Goal: Answer question/provide support: Share knowledge or assist other users

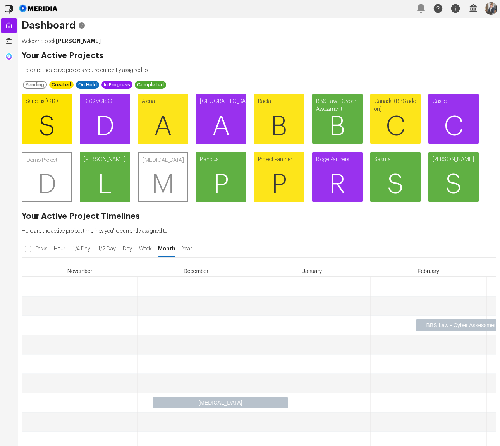
click at [53, 122] on span "S" at bounding box center [47, 126] width 50 height 46
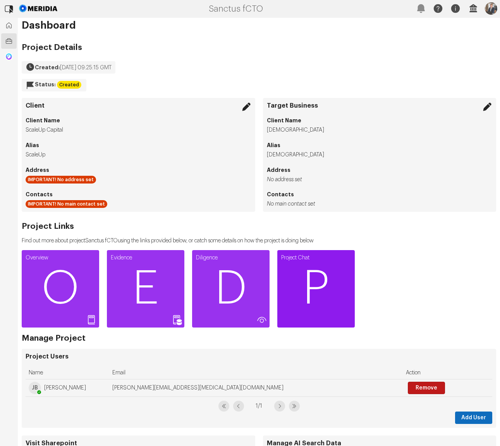
click at [304, 269] on span "P" at bounding box center [315, 289] width 77 height 46
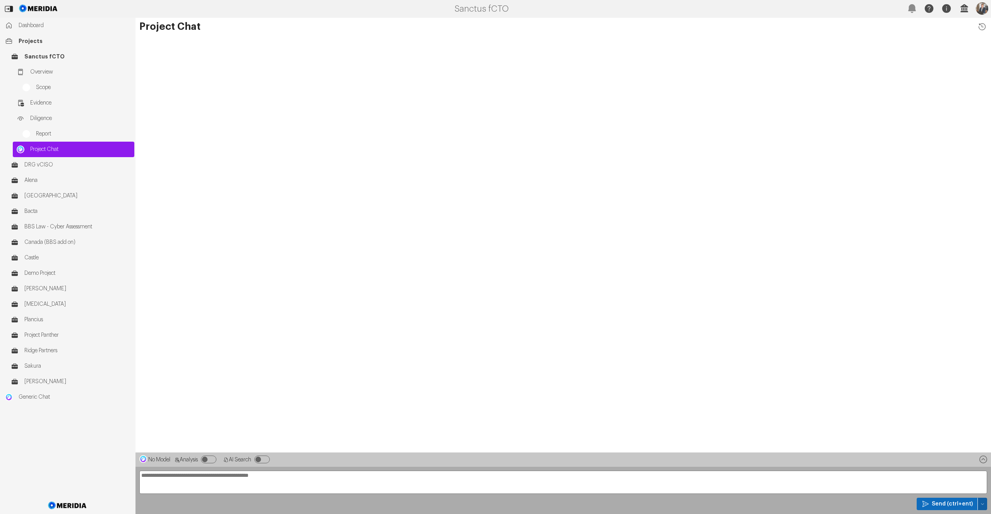
click at [500, 446] on icon "button" at bounding box center [983, 504] width 5 height 5
click at [500, 446] on div "Temp Prompt Document + 0" at bounding box center [946, 490] width 73 height 12
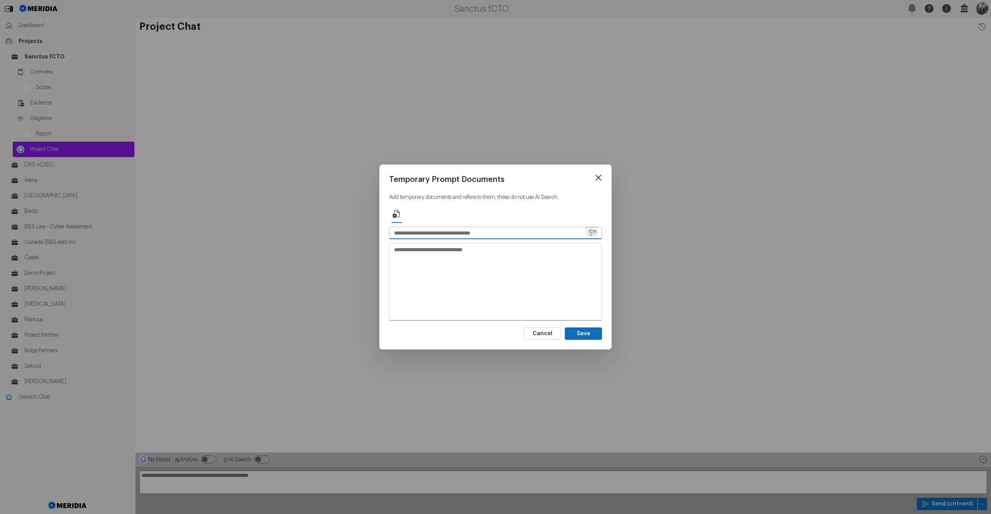
click at [442, 234] on input "text" at bounding box center [488, 233] width 196 height 12
type input "*******"
click at [441, 313] on textarea at bounding box center [496, 282] width 212 height 76
paste textarea "**********"
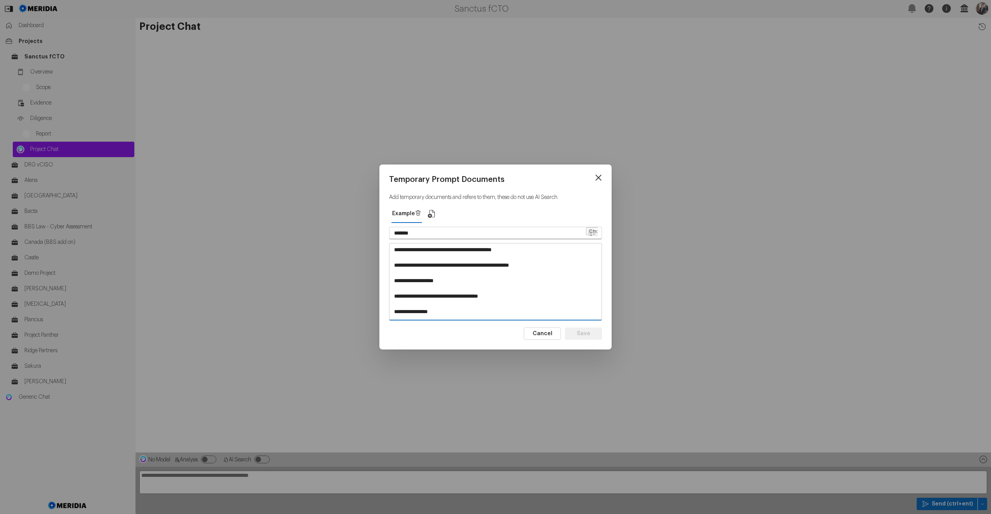
scroll to position [615, 0]
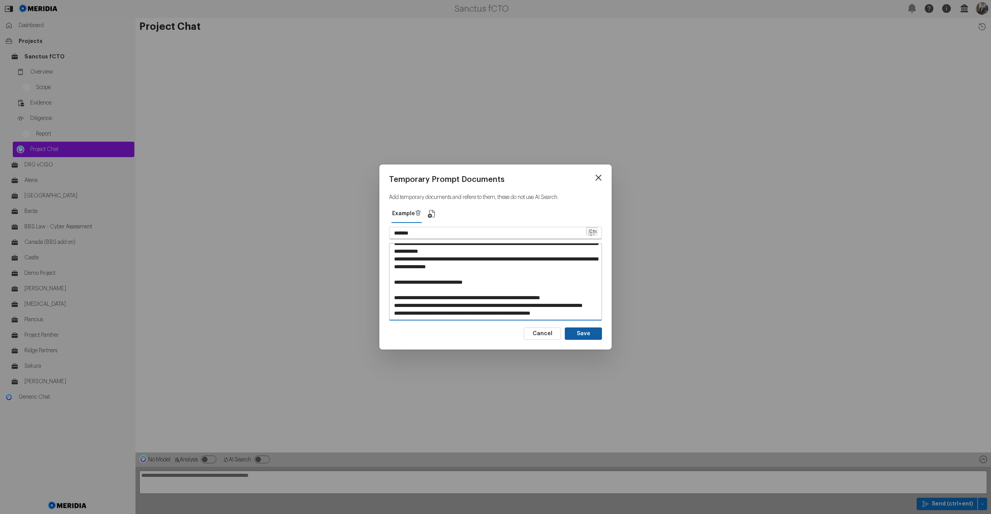
type textarea "**********"
click at [500, 332] on button "Save" at bounding box center [583, 334] width 37 height 12
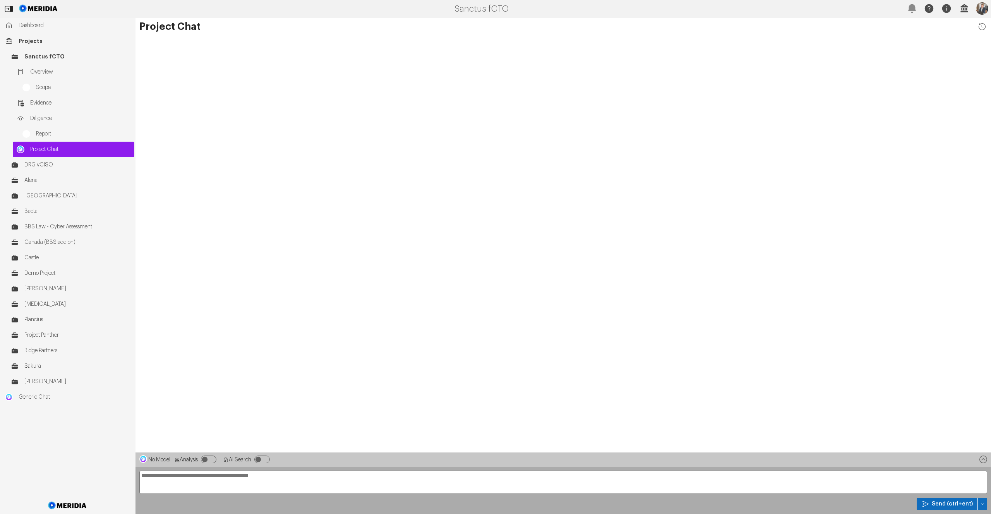
click at [206, 446] on textarea at bounding box center [563, 482] width 848 height 23
paste textarea "**********"
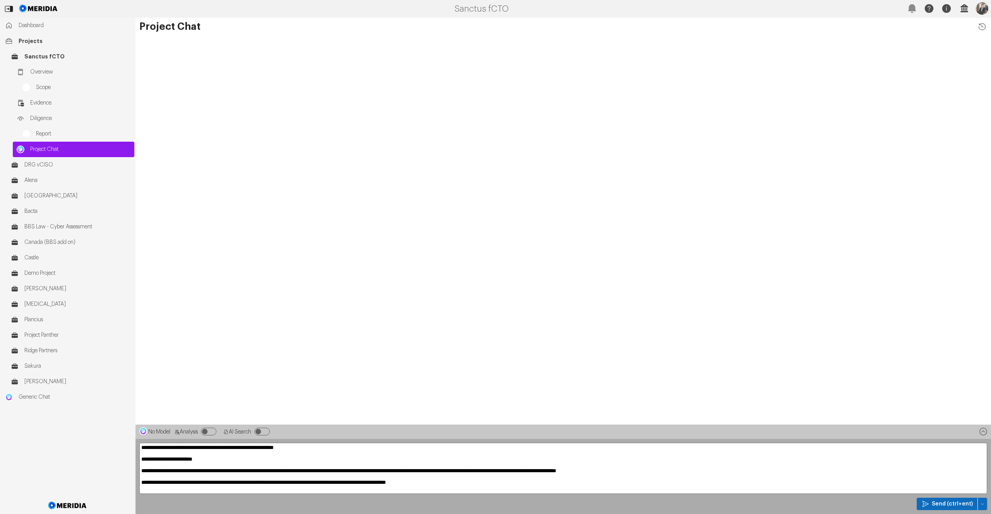
click at [352, 446] on textarea "**********" at bounding box center [563, 468] width 848 height 51
type textarea "**********"
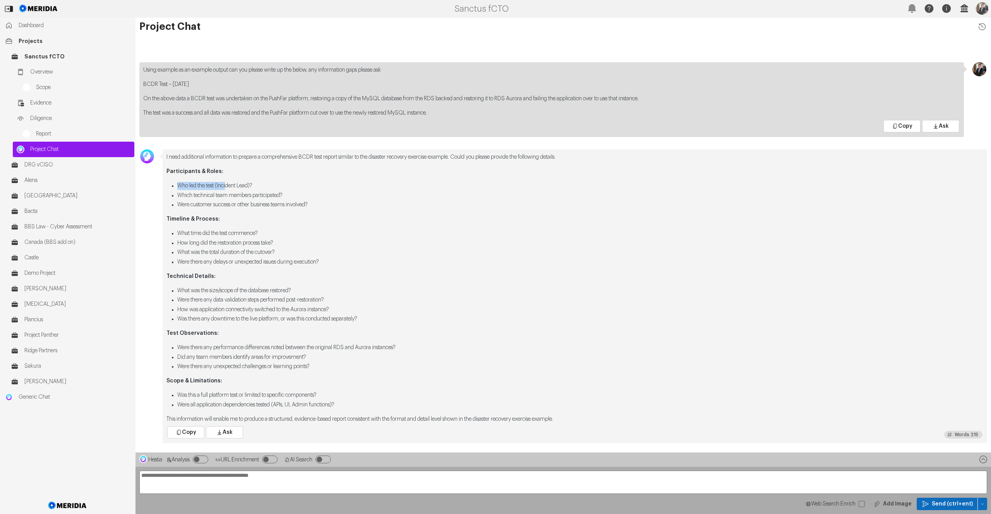
drag, startPoint x: 179, startPoint y: 186, endPoint x: 229, endPoint y: 187, distance: 50.4
click at [229, 187] on li "Who led the test (Incident Lead)?" at bounding box center [580, 186] width 806 height 8
click at [231, 188] on li "Who led the test (Incident Lead)?" at bounding box center [580, 186] width 806 height 8
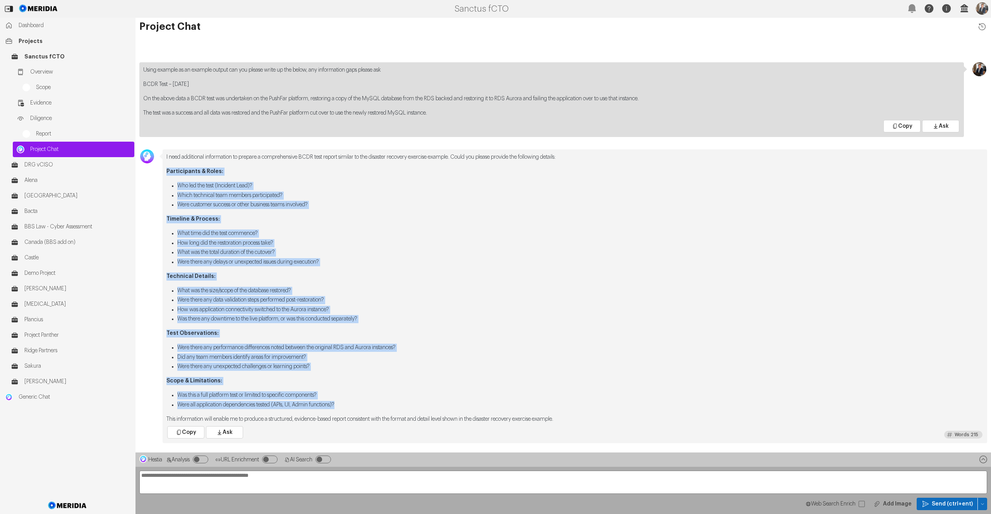
drag, startPoint x: 354, startPoint y: 406, endPoint x: 163, endPoint y: 172, distance: 301.9
click at [163, 172] on div "I need additional information to prepare a comprehensive BCDR test report simil…" at bounding box center [575, 296] width 825 height 294
copy div "Participants & Roles: Who led the test (Incident Lead)? Which technical team me…"
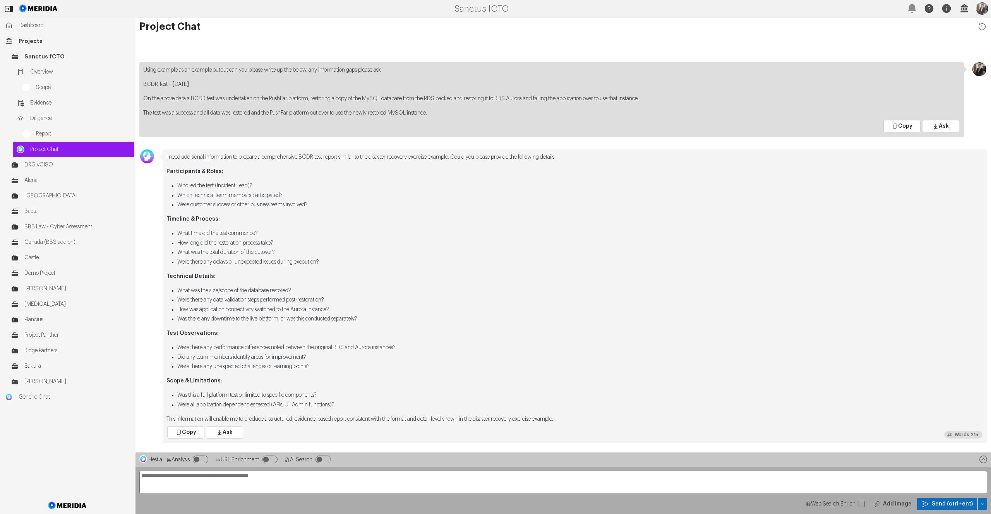
click at [214, 446] on textarea "**********" at bounding box center [563, 482] width 848 height 23
paste textarea "**********"
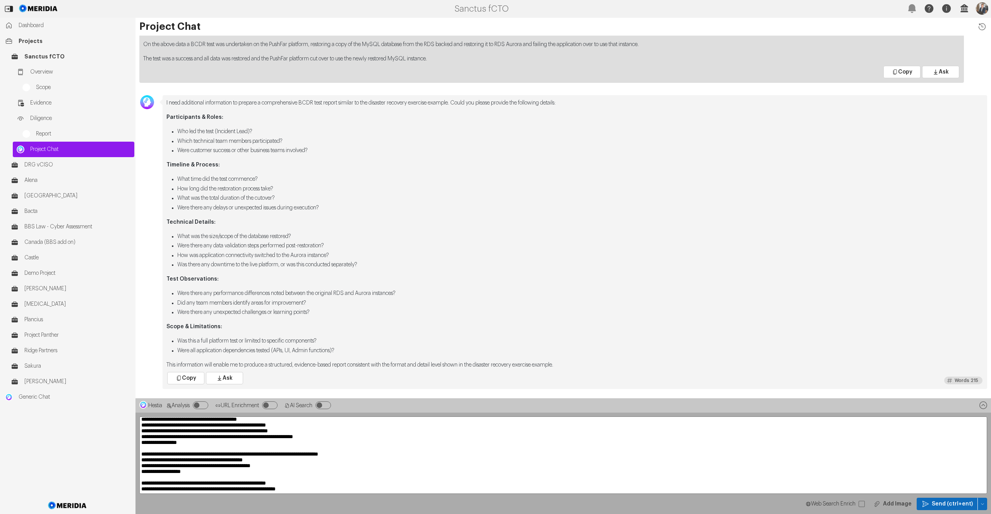
scroll to position [0, 0]
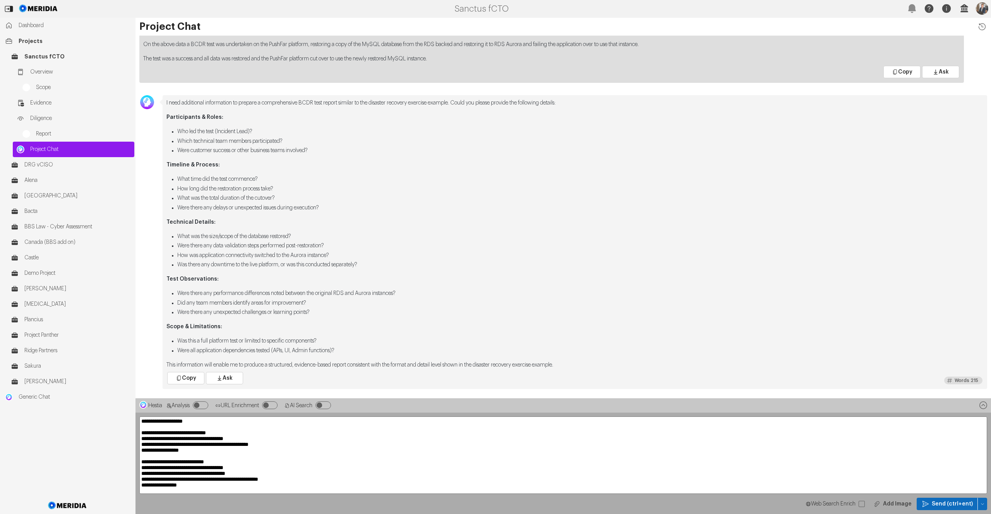
click at [245, 434] on textarea "**********" at bounding box center [563, 455] width 848 height 77
click at [268, 439] on textarea at bounding box center [563, 455] width 848 height 77
click at [311, 446] on textarea at bounding box center [563, 455] width 848 height 77
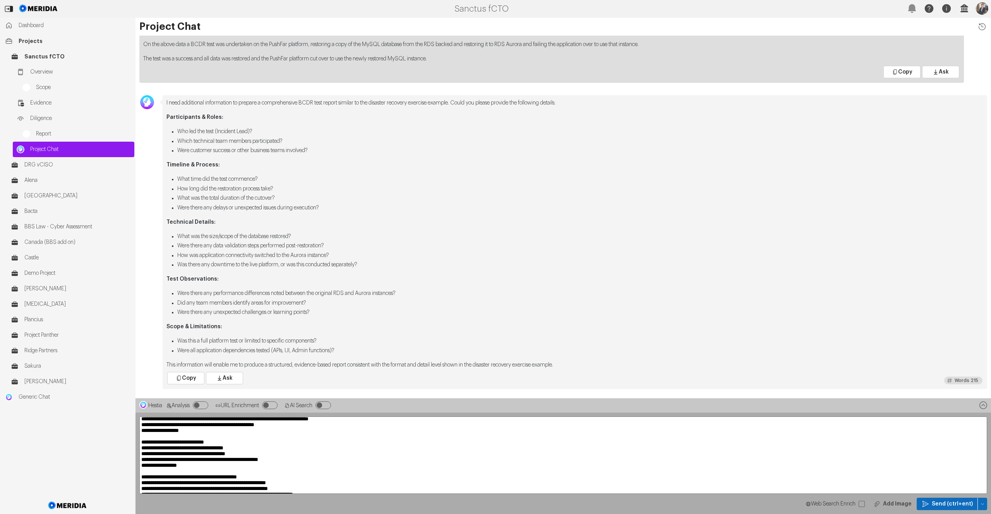
scroll to position [27, 0]
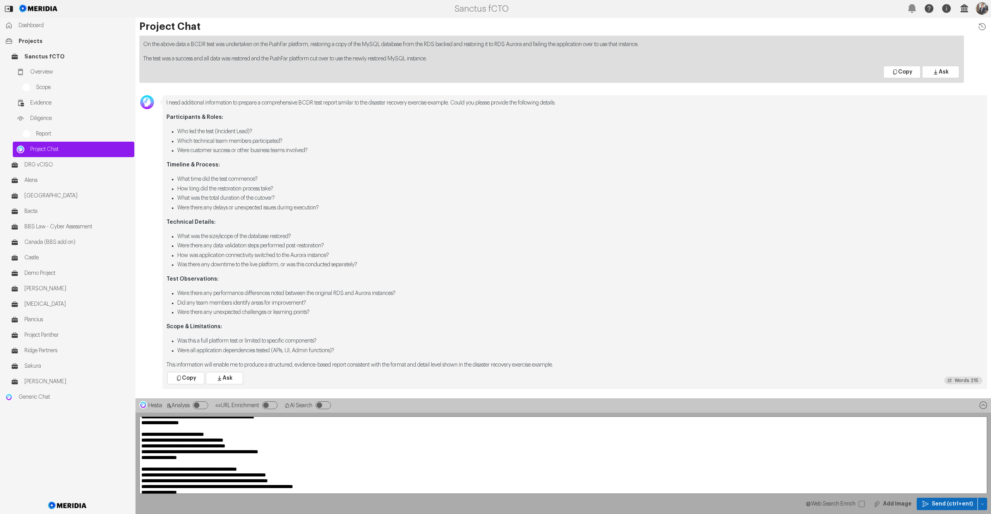
click at [265, 437] on textarea at bounding box center [563, 455] width 848 height 77
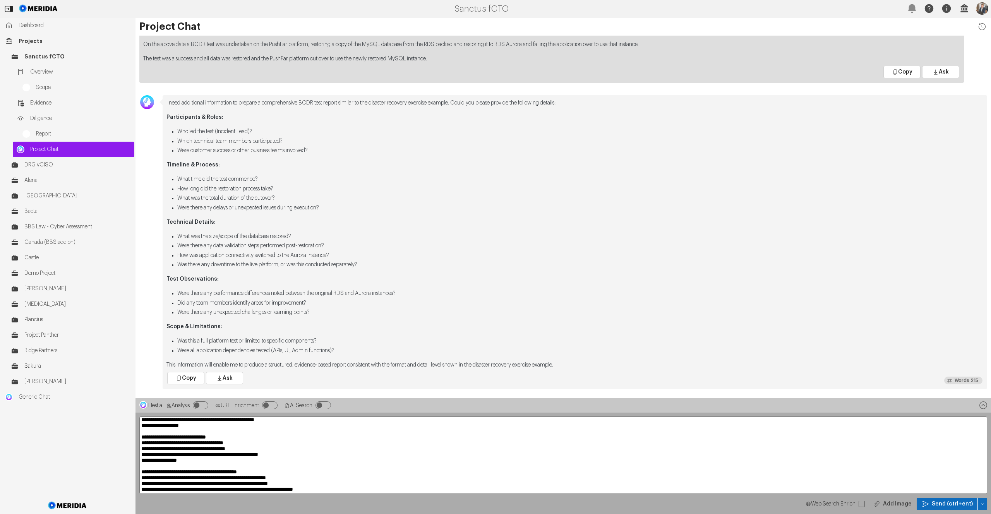
scroll to position [23, 0]
click at [264, 446] on textarea at bounding box center [563, 455] width 848 height 77
click at [266, 446] on textarea at bounding box center [563, 455] width 848 height 77
click at [310, 446] on textarea at bounding box center [563, 455] width 848 height 77
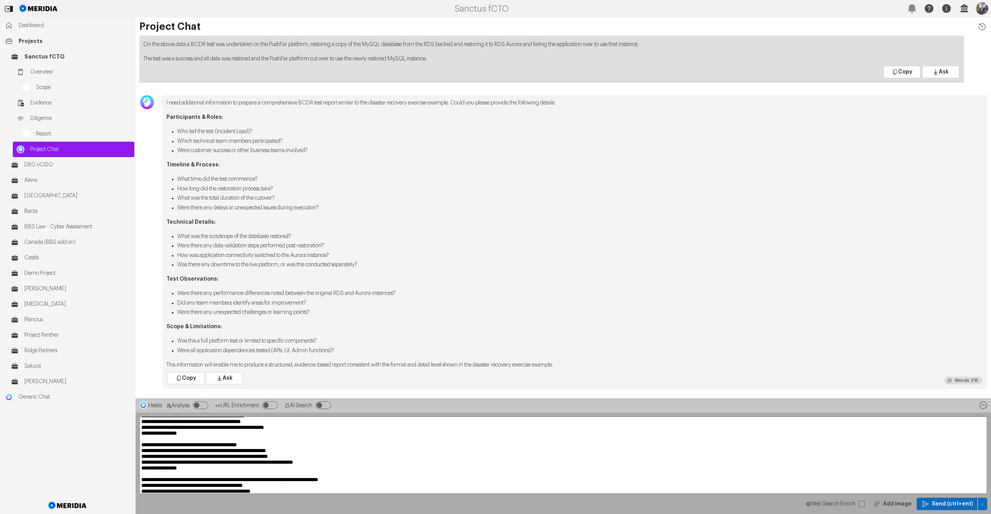
scroll to position [53, 0]
click at [308, 446] on textarea at bounding box center [563, 455] width 848 height 77
click at [311, 446] on textarea at bounding box center [563, 455] width 848 height 77
drag, startPoint x: 326, startPoint y: 459, endPoint x: 321, endPoint y: 458, distance: 4.5
click at [326, 446] on textarea at bounding box center [563, 455] width 848 height 77
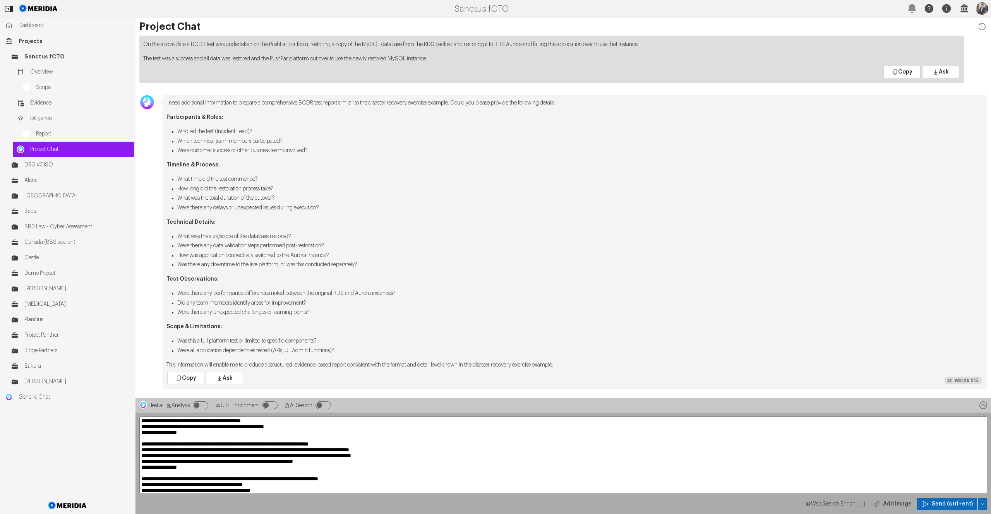
click at [356, 446] on textarea at bounding box center [563, 455] width 848 height 77
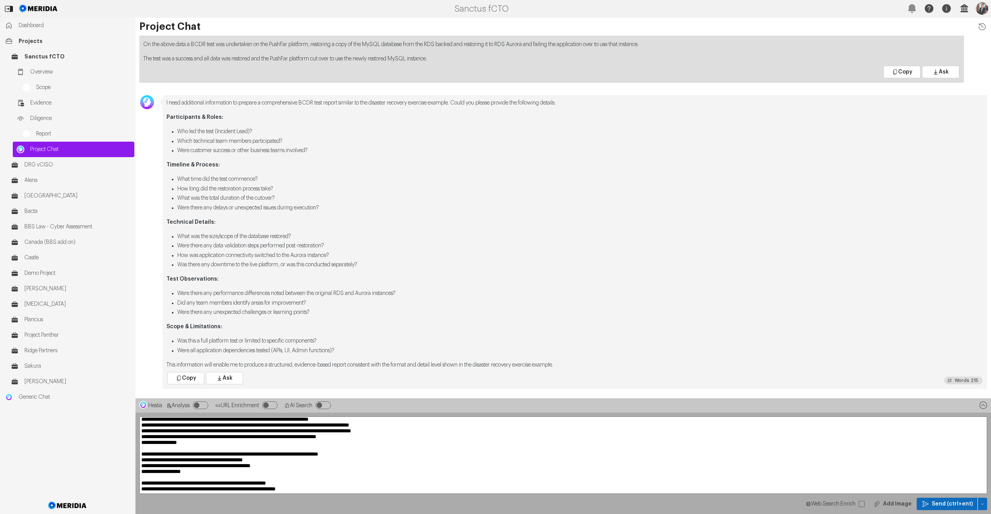
scroll to position [82, 0]
click at [396, 446] on textarea at bounding box center [563, 455] width 848 height 77
click at [292, 446] on textarea at bounding box center [563, 455] width 848 height 77
click at [302, 446] on textarea at bounding box center [563, 455] width 848 height 77
click at [321, 446] on textarea at bounding box center [563, 455] width 848 height 77
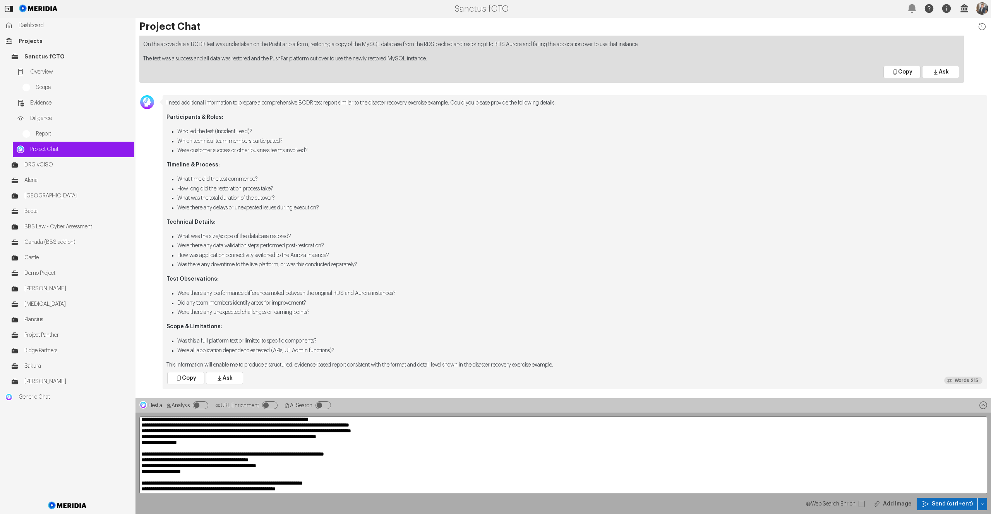
click at [327, 446] on textarea at bounding box center [563, 455] width 848 height 77
type textarea "**********"
click at [500, 446] on span "Send (ctrl+ent)" at bounding box center [952, 504] width 41 height 8
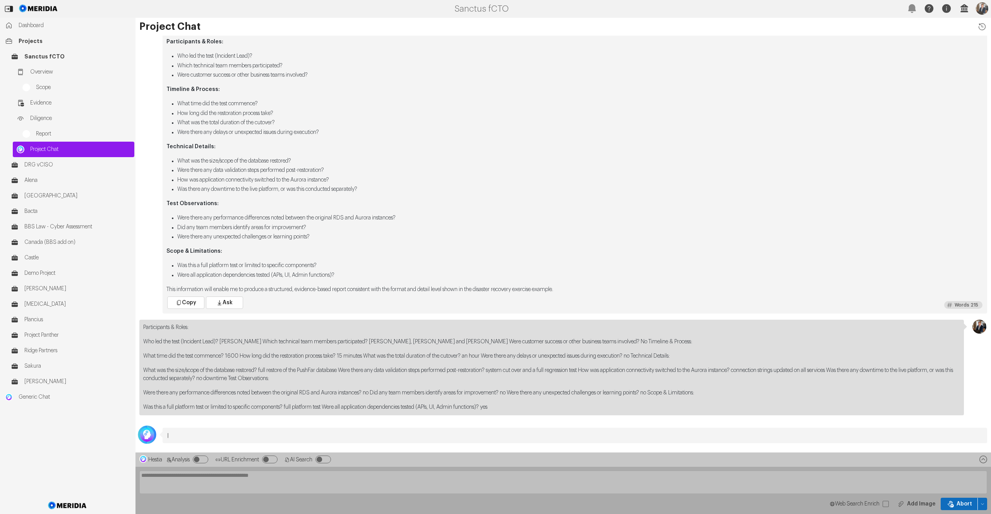
scroll to position [0, 0]
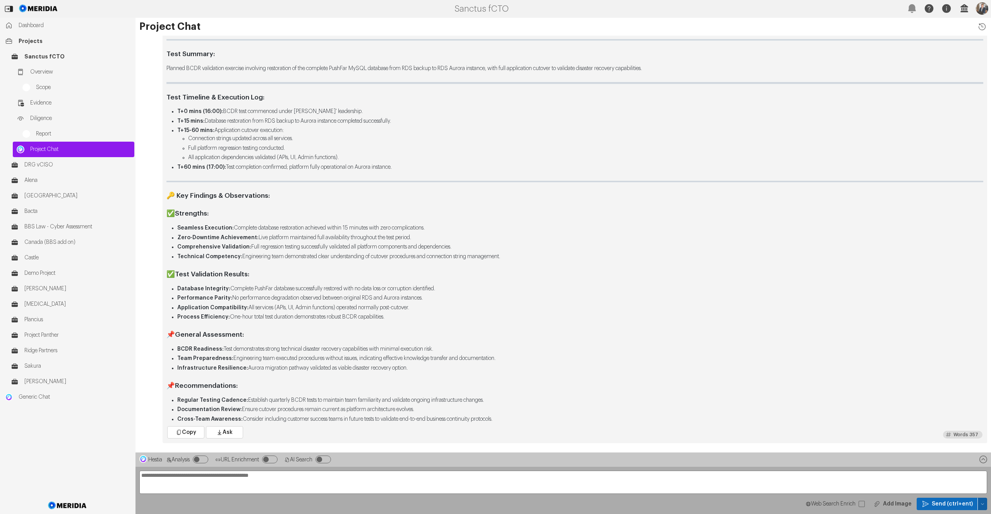
click at [500, 446] on icon "button" at bounding box center [983, 504] width 5 height 5
click at [500, 446] on span "Temp Prompt Document + 1" at bounding box center [947, 490] width 65 height 8
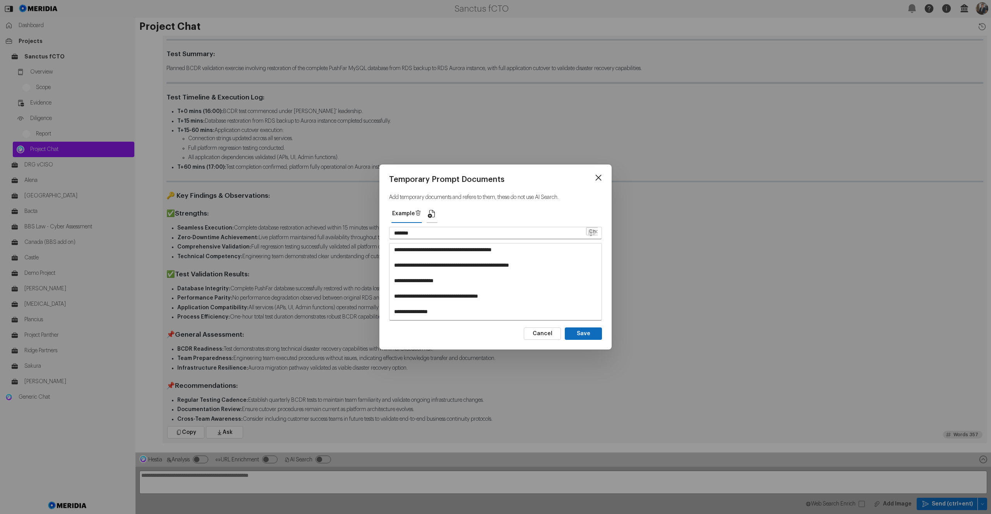
click at [428, 212] on icon "button" at bounding box center [432, 213] width 9 height 9
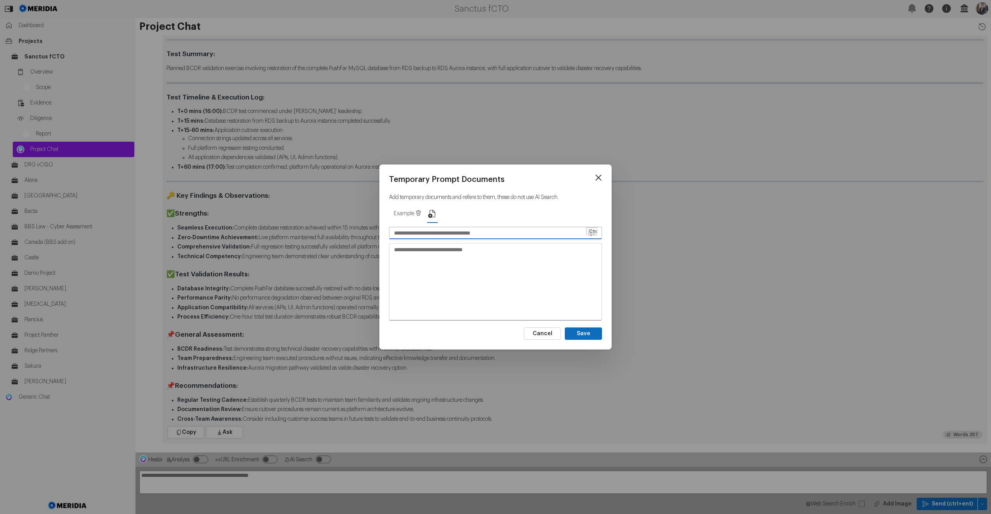
click at [453, 233] on input "text" at bounding box center [488, 233] width 196 height 12
type input "*********"
click at [442, 261] on textarea at bounding box center [496, 282] width 212 height 76
paste textarea "**********"
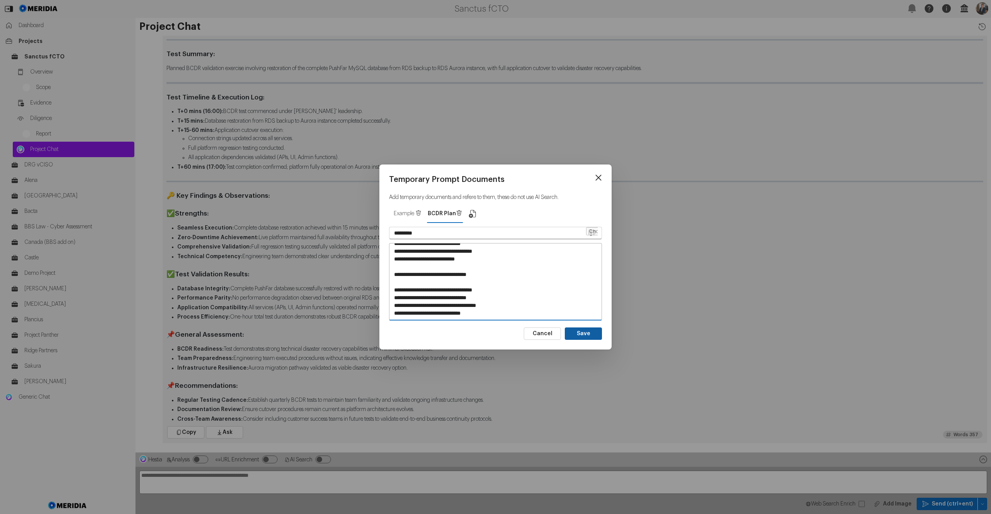
type textarea "**********"
click at [500, 335] on button "Save" at bounding box center [583, 334] width 37 height 12
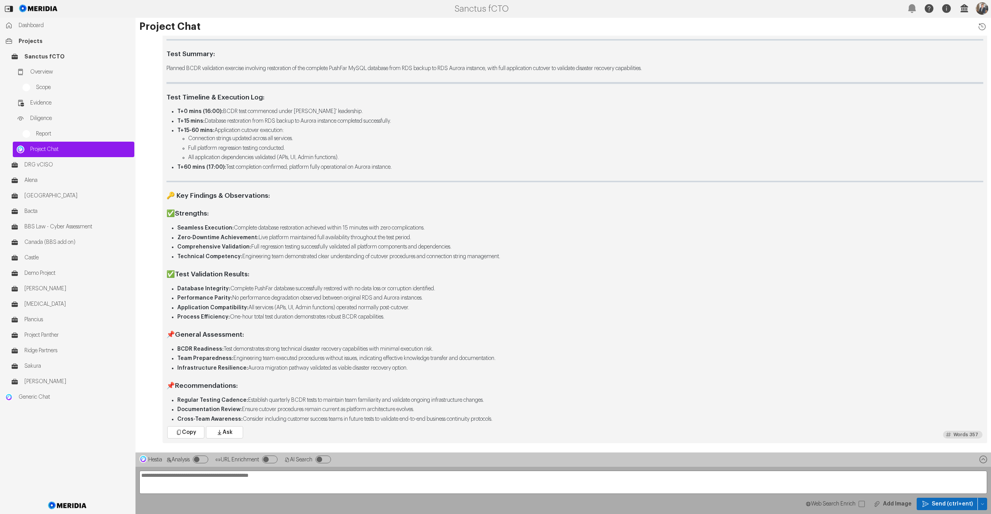
type input "*******"
type textarea "**********"
click at [355, 446] on textarea at bounding box center [563, 482] width 848 height 23
type textarea "**********"
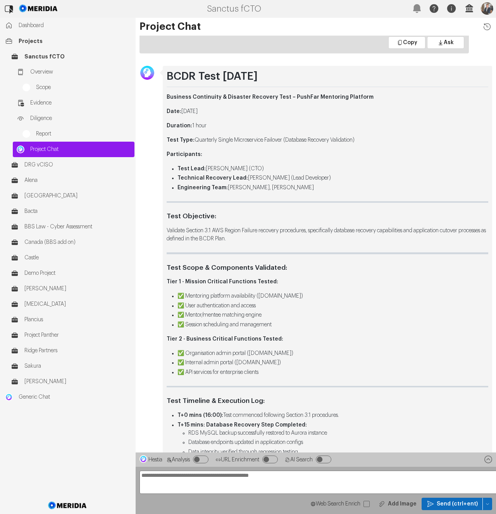
scroll to position [-616, 0]
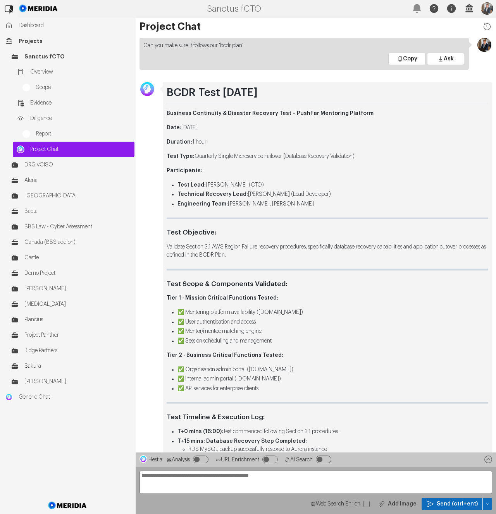
click at [15, 12] on icon at bounding box center [9, 9] width 18 height 18
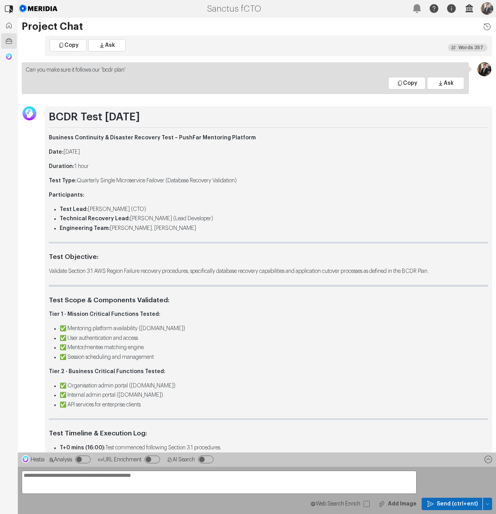
scroll to position [-592, 0]
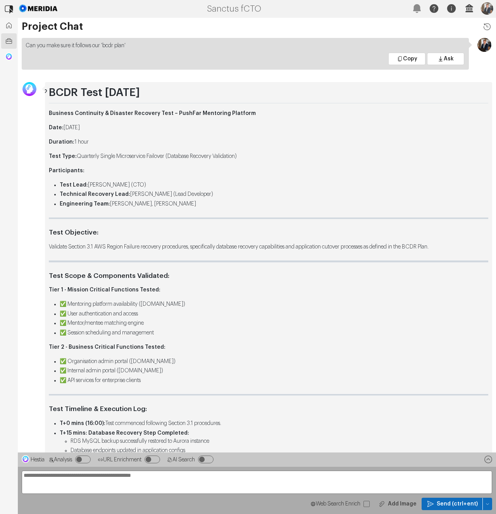
click at [102, 93] on h1 "BCDR Test 22 July 2025" at bounding box center [268, 94] width 439 height 17
copy div "BCDR Test 22 July 2025"
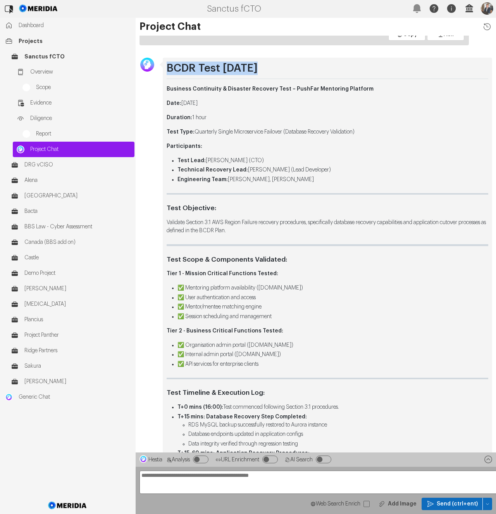
scroll to position [-616, 0]
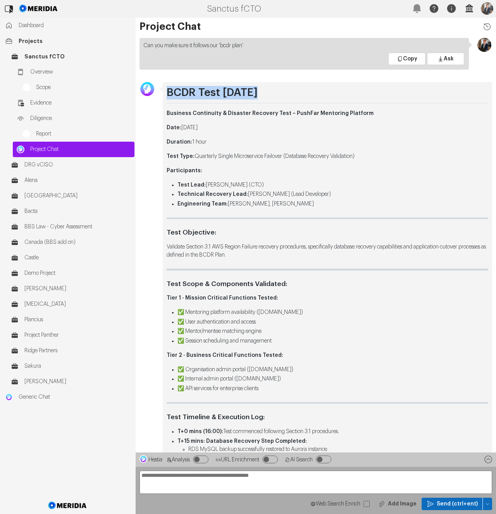
click at [212, 115] on strong "Business Continuity & Disaster Recovery Test – PushFar Mentoring Platform" at bounding box center [270, 113] width 207 height 5
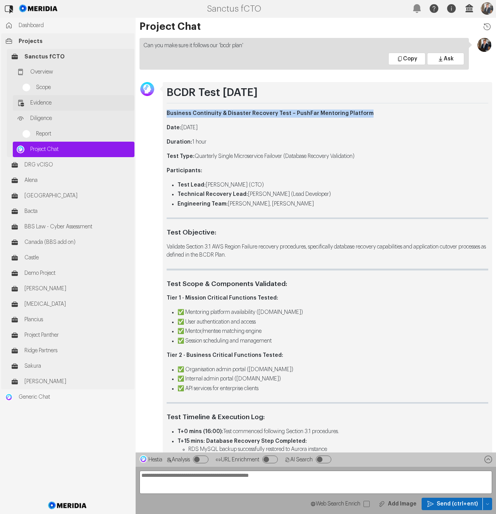
copy div "Business Continuity & Disaster Recovery Test – PushFar Mentoring Platform"
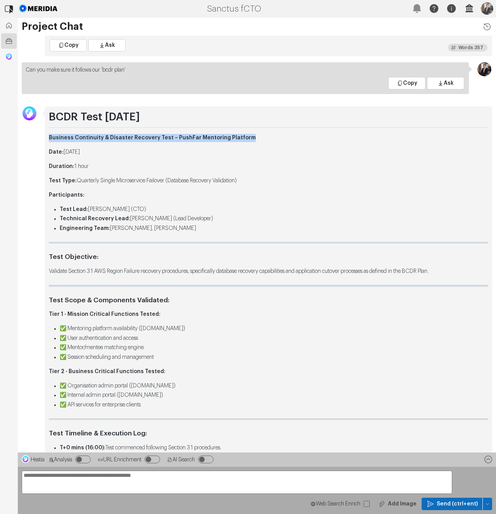
scroll to position [-592, 0]
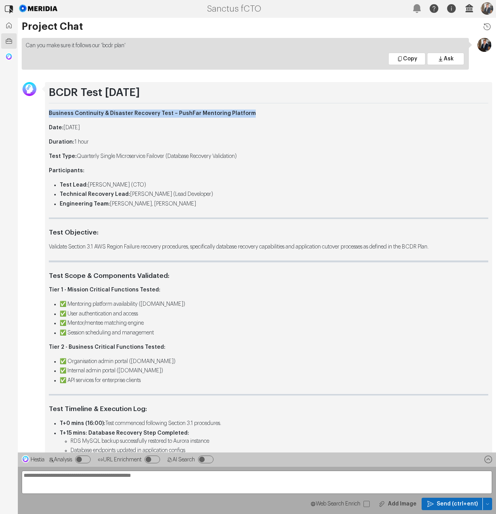
click at [108, 157] on p "Test Type: Quarterly Single Microservice Failover (Database Recovery Validation)" at bounding box center [268, 157] width 439 height 8
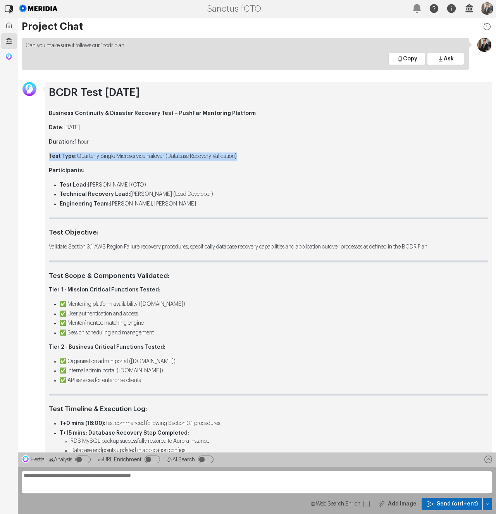
click at [108, 157] on p "Test Type: Quarterly Single Microservice Failover (Database Recovery Validation)" at bounding box center [268, 157] width 439 height 8
copy div "Test Type: Quarterly Single Microservice Failover (Database Recovery Validation)"
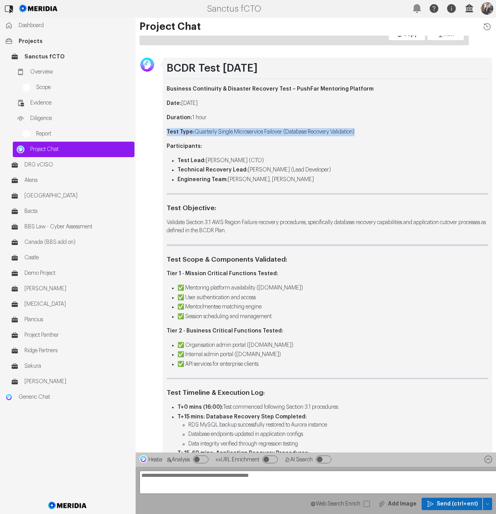
scroll to position [-616, 0]
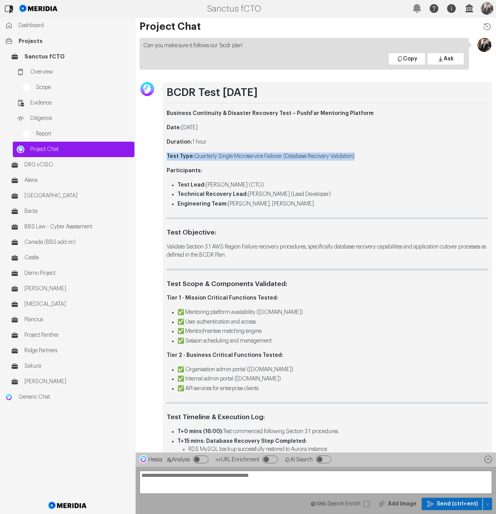
click at [268, 196] on li "Technical Recovery Lead: Kieran Warrick (Lead Developer)" at bounding box center [332, 195] width 311 height 8
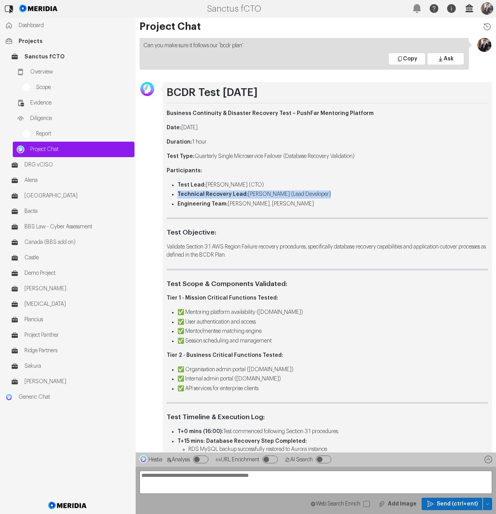
click at [268, 196] on li "Technical Recovery Lead: Kieran Warrick (Lead Developer)" at bounding box center [332, 195] width 311 height 8
click at [271, 195] on li "Technical Recovery Lead: Kieran Warrick (Lead Developer)" at bounding box center [332, 195] width 311 height 8
drag, startPoint x: 318, startPoint y: 194, endPoint x: 239, endPoint y: 198, distance: 78.3
click at [245, 195] on li "Technical Recovery Lead: Kieran Warrick (Lead Developer)" at bounding box center [332, 195] width 311 height 8
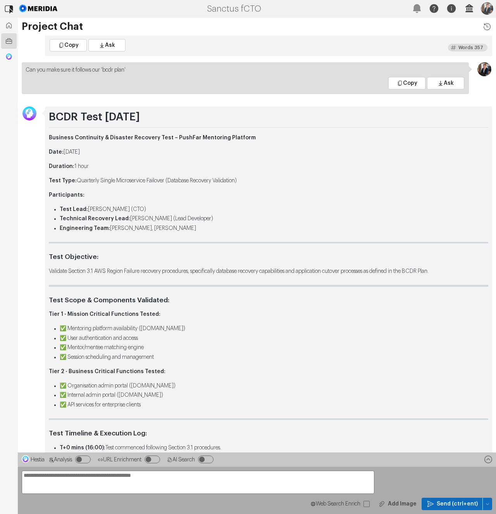
scroll to position [-592, 0]
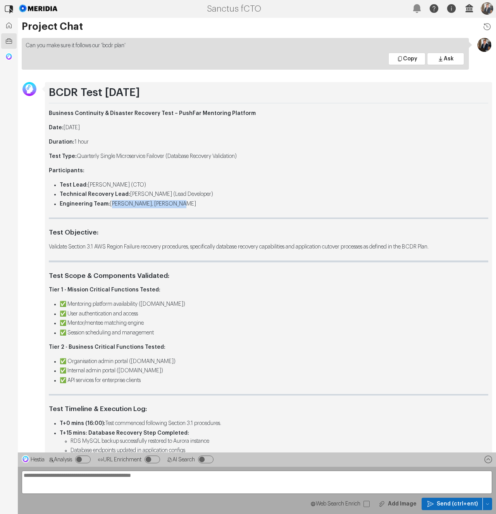
drag, startPoint x: 123, startPoint y: 203, endPoint x: 110, endPoint y: 203, distance: 12.8
click at [110, 203] on li "Engineering Team: Nate Payne, Alex Knowles" at bounding box center [274, 204] width 428 height 8
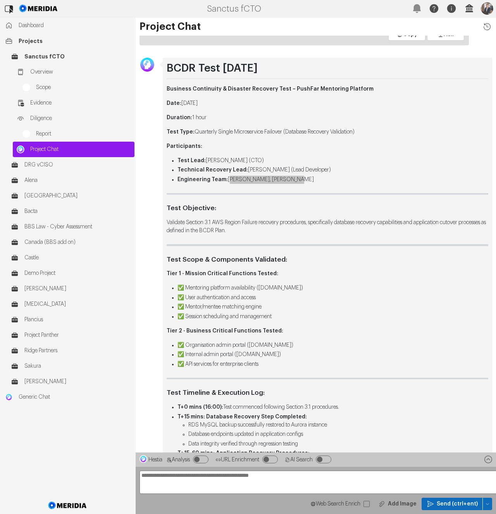
scroll to position [-616, 0]
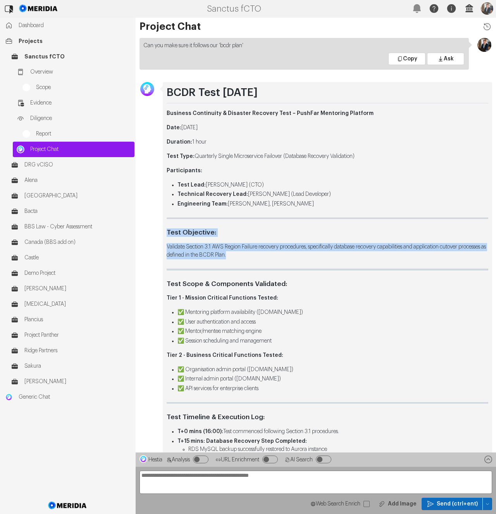
drag, startPoint x: 258, startPoint y: 253, endPoint x: 171, endPoint y: 248, distance: 87.3
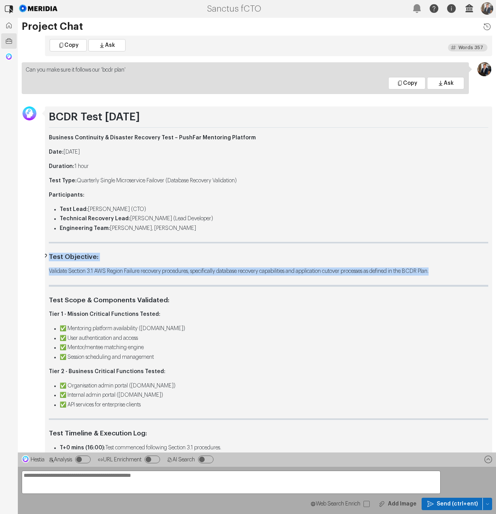
scroll to position [-592, 0]
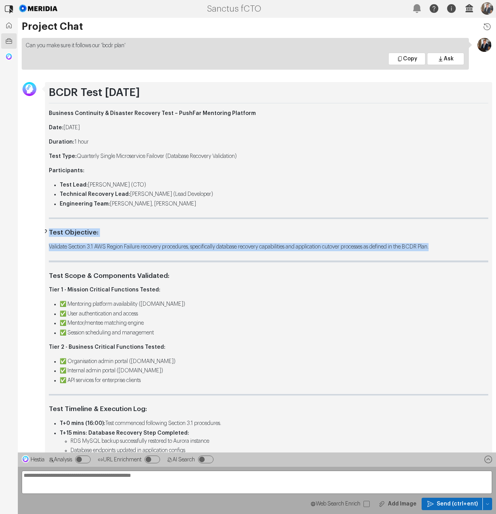
click at [72, 234] on h3 "Test Objective:" at bounding box center [268, 232] width 439 height 9
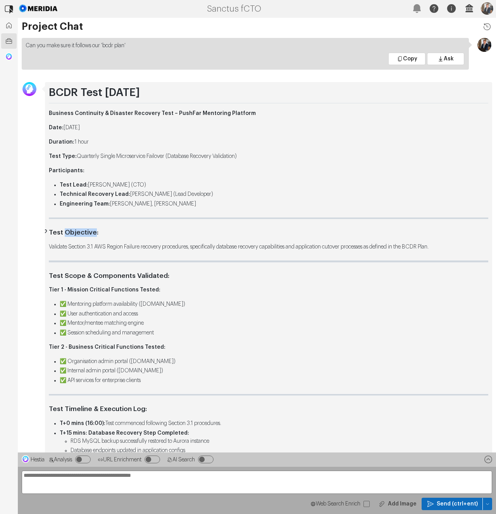
click at [72, 234] on h3 "Test Objective:" at bounding box center [268, 232] width 439 height 9
copy div "Test Objective:"
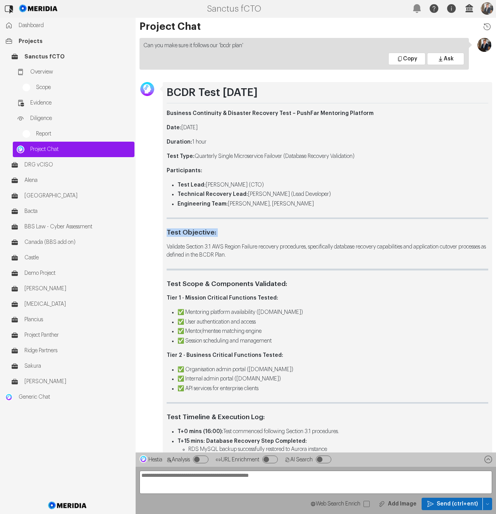
click at [232, 249] on p "Validate Section 3.1 AWS Region Failure recovery procedures, specifically datab…" at bounding box center [327, 251] width 321 height 16
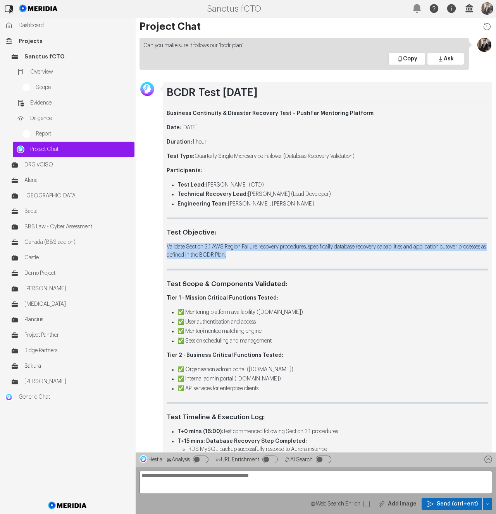
click at [232, 249] on p "Validate Section 3.1 AWS Region Failure recovery procedures, specifically datab…" at bounding box center [327, 251] width 321 height 16
copy p "Validate Section 3.1 AWS Region Failure recovery procedures, specifically datab…"
click at [210, 285] on h3 "Test Scope & Components Validated:" at bounding box center [327, 284] width 321 height 9
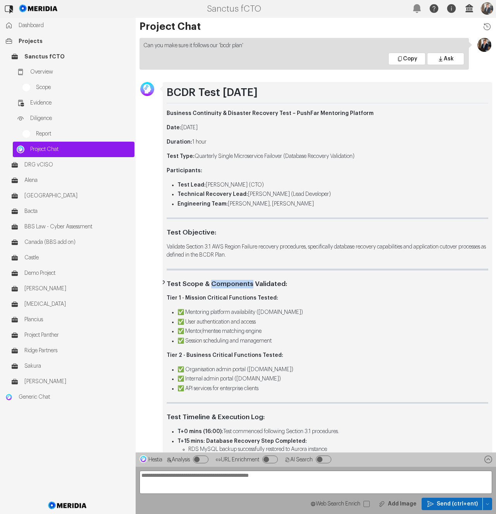
click at [210, 285] on h3 "Test Scope & Components Validated:" at bounding box center [327, 284] width 321 height 9
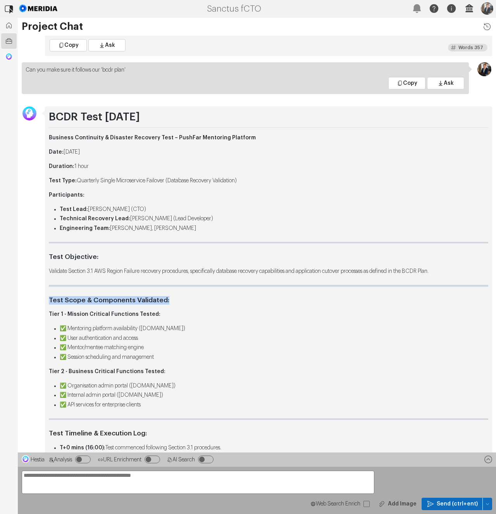
copy div "Test Scope & Components Validated:"
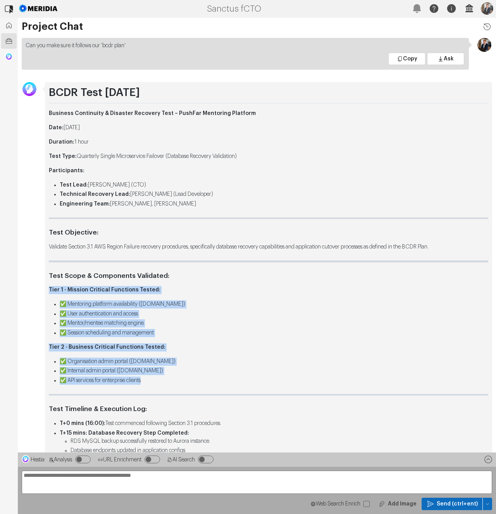
drag, startPoint x: 140, startPoint y: 366, endPoint x: 51, endPoint y: 291, distance: 116.0
copy div "Tier 1 - Mission Critical Functions Tested: ✅ Mentoring platform availability (…"
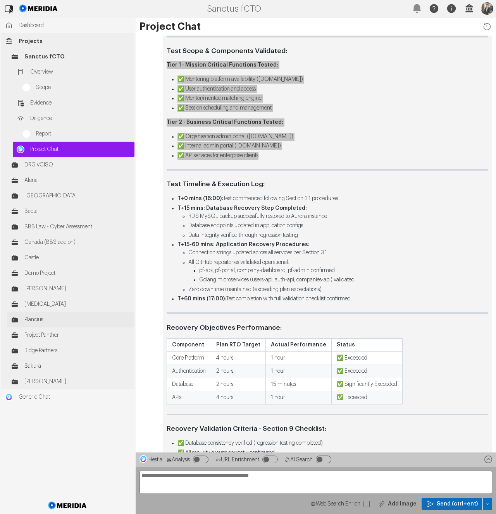
scroll to position [-384, 0]
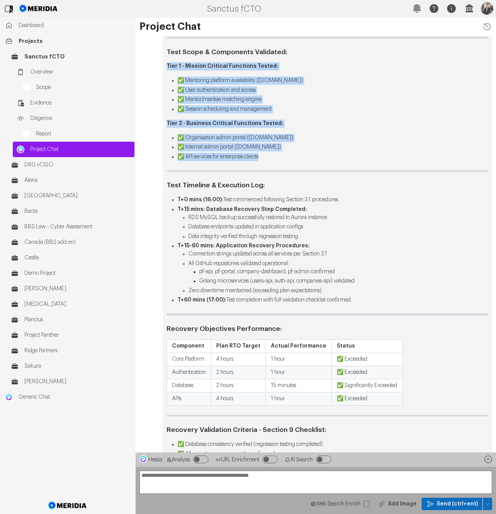
drag, startPoint x: 369, startPoint y: 300, endPoint x: 168, endPoint y: 191, distance: 229.1
click at [167, 188] on div "BCDR Test 22 July 2025 Business Continuity & Disaster Recovery Test – PushFar M…" at bounding box center [327, 331] width 321 height 954
copy div "Test Timeline & Execution Log: T+0 mins (16:00): Test commenced following Secti…"
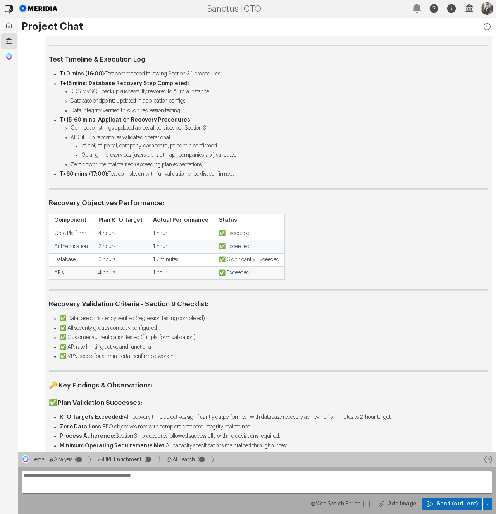
scroll to position [-241, 0]
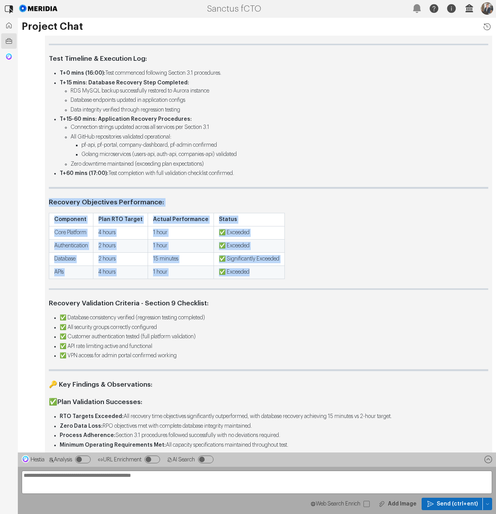
drag, startPoint x: 227, startPoint y: 267, endPoint x: 47, endPoint y: 198, distance: 193.1
click at [47, 198] on div "BCDR Test 22 July 2025 Business Continuity & Disaster Recovery Test – PushFar M…" at bounding box center [268, 208] width 447 height 953
copy div "Recovery Objectives Performance: Component Plan RTO Target Actual Performance S…"
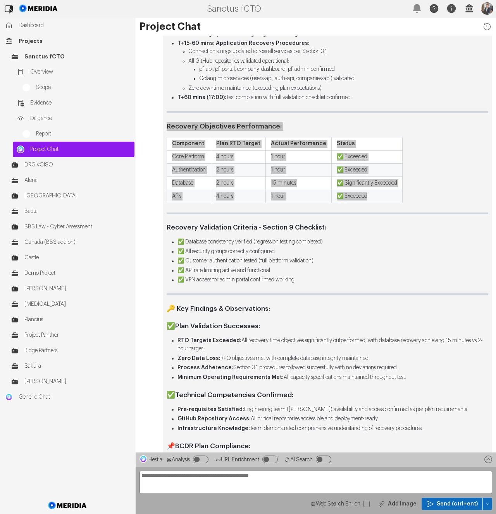
scroll to position [-181, 0]
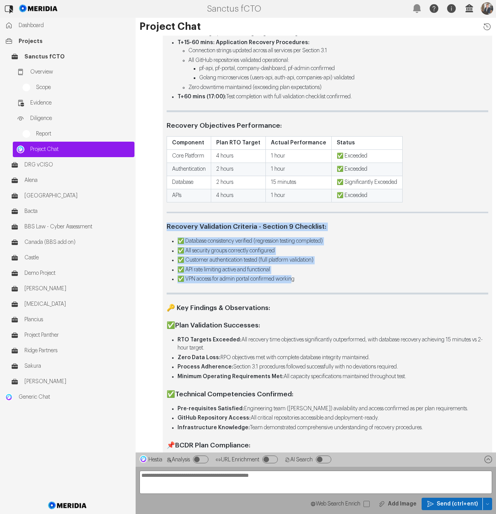
drag, startPoint x: 295, startPoint y: 277, endPoint x: 161, endPoint y: 229, distance: 142.8
click at [161, 229] on div "BCDR Test 22 July 2025 Business Continuity & Disaster Recovery Test – PushFar M…" at bounding box center [316, 135] width 360 height 977
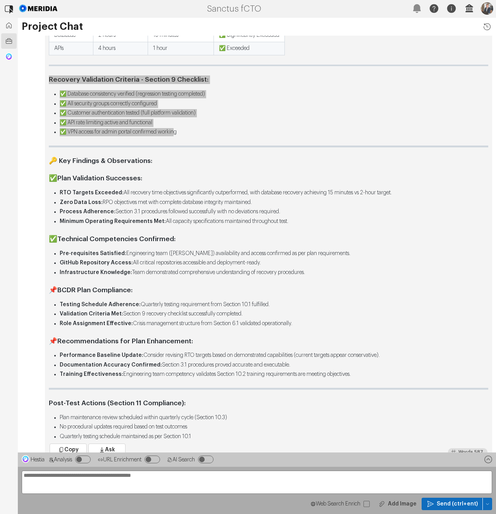
scroll to position [0, 0]
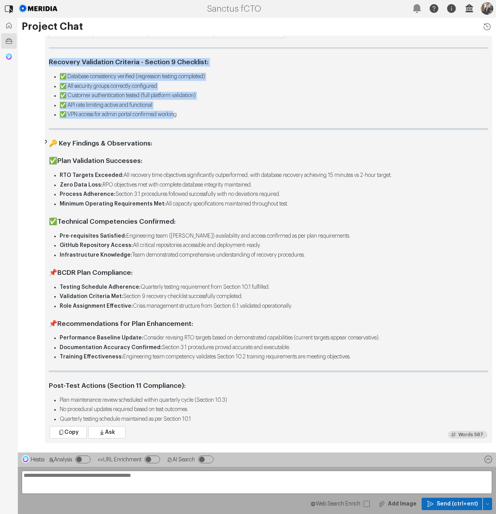
drag, startPoint x: 363, startPoint y: 357, endPoint x: 50, endPoint y: 145, distance: 378.2
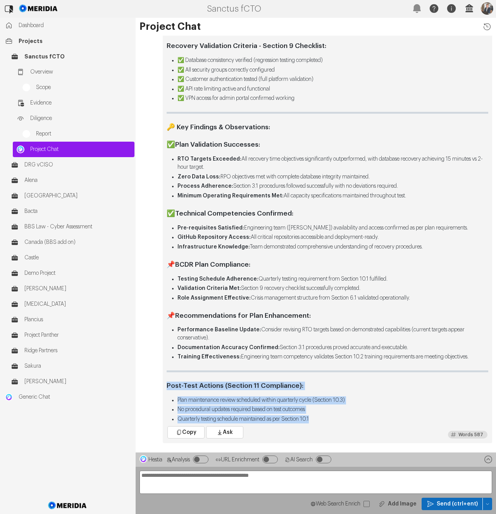
drag, startPoint x: 319, startPoint y: 419, endPoint x: 156, endPoint y: 379, distance: 167.7
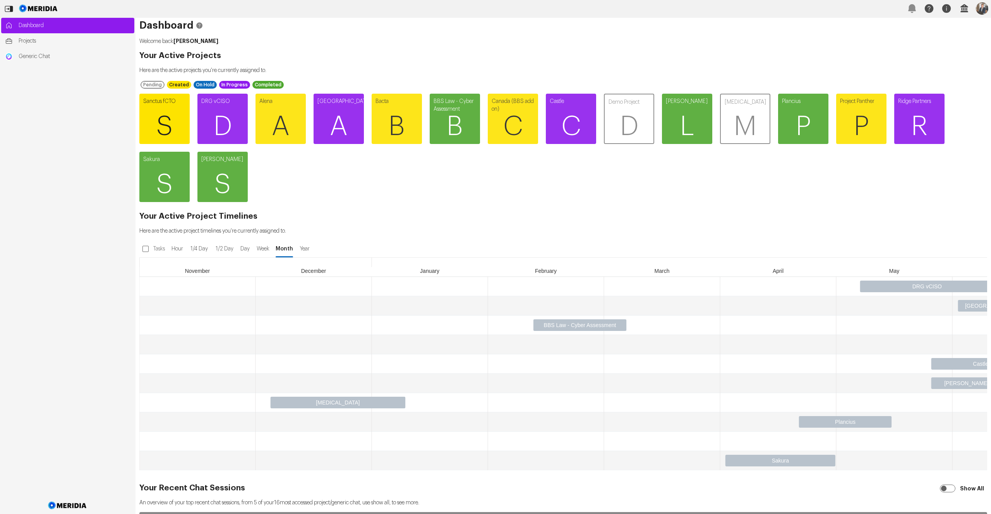
click at [180, 115] on span "S" at bounding box center [164, 126] width 50 height 46
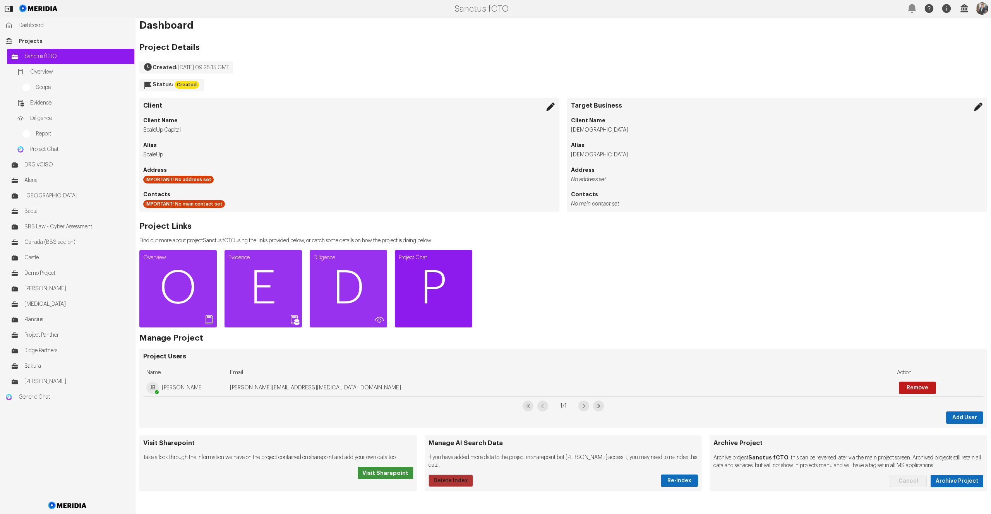
click at [417, 279] on span "P" at bounding box center [433, 289] width 77 height 46
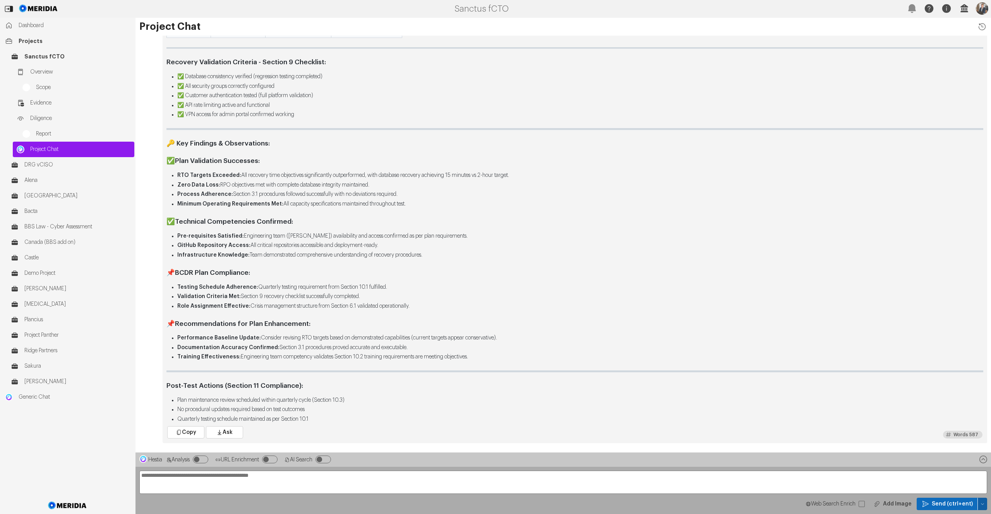
click at [985, 505] on button "button" at bounding box center [982, 504] width 9 height 12
click at [944, 455] on div "Clear Chat Sesssion" at bounding box center [946, 450] width 73 height 12
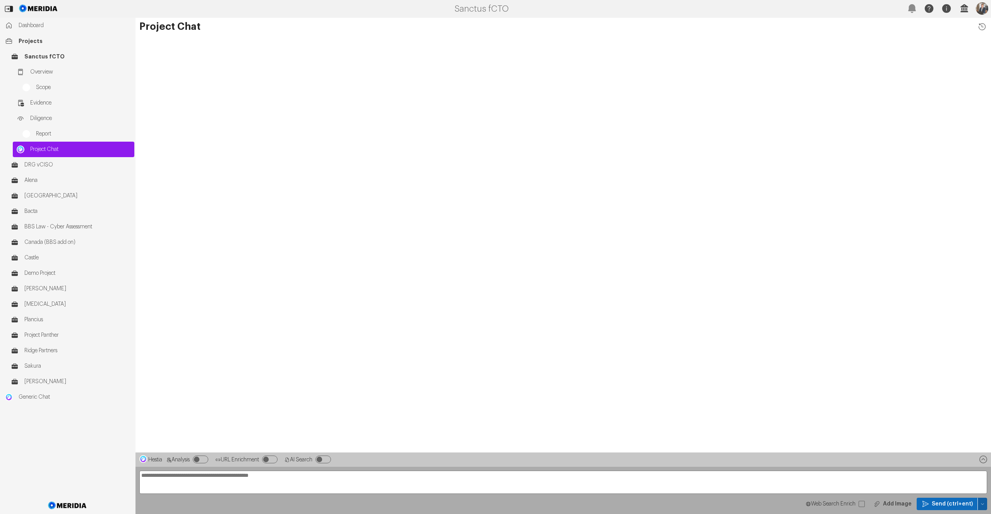
click at [983, 505] on icon "button" at bounding box center [983, 504] width 5 height 5
click at [949, 494] on div "Temp Prompt Document + 0" at bounding box center [946, 490] width 73 height 12
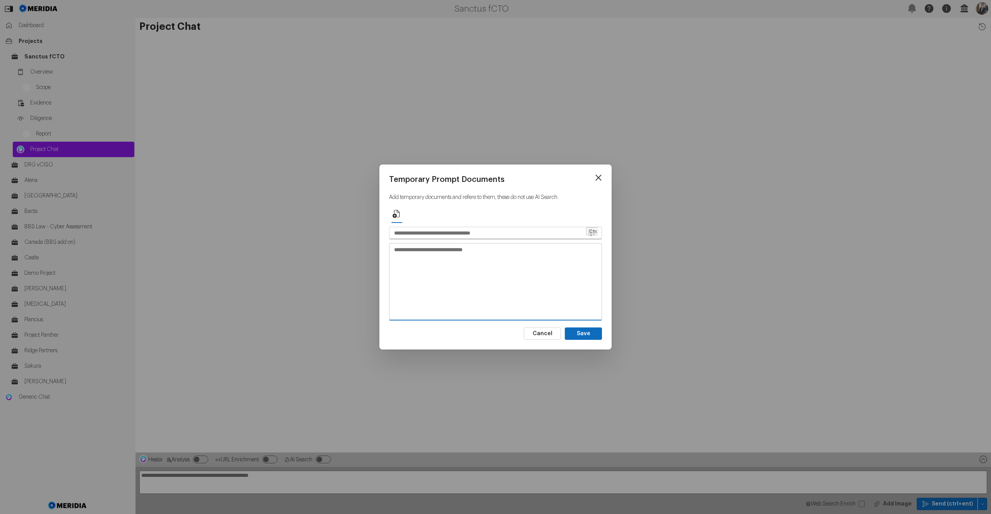
drag, startPoint x: 524, startPoint y: 273, endPoint x: 419, endPoint y: 226, distance: 114.6
click at [523, 272] on textarea at bounding box center [496, 282] width 212 height 76
click at [427, 234] on input "text" at bounding box center [488, 233] width 196 height 12
type input "*******"
click at [422, 252] on textarea at bounding box center [496, 282] width 212 height 76
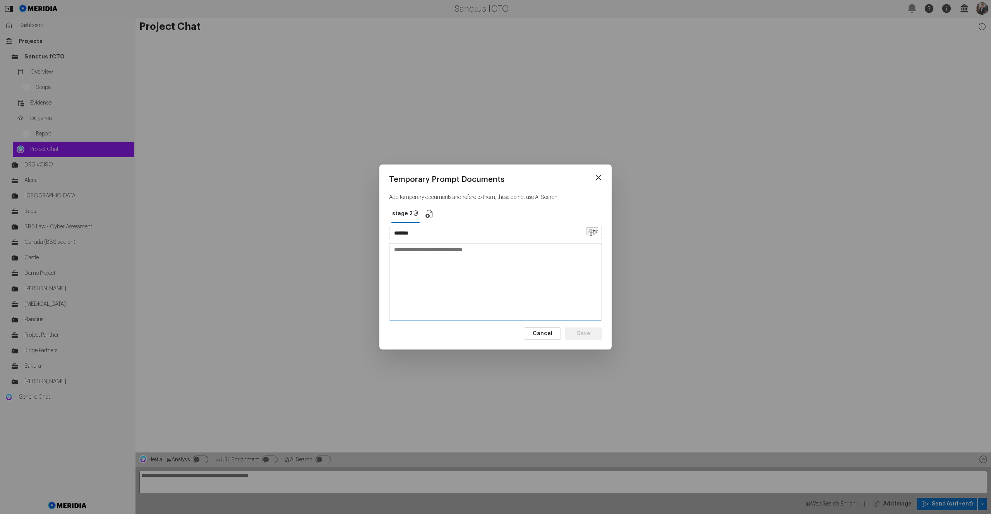
paste textarea "**********"
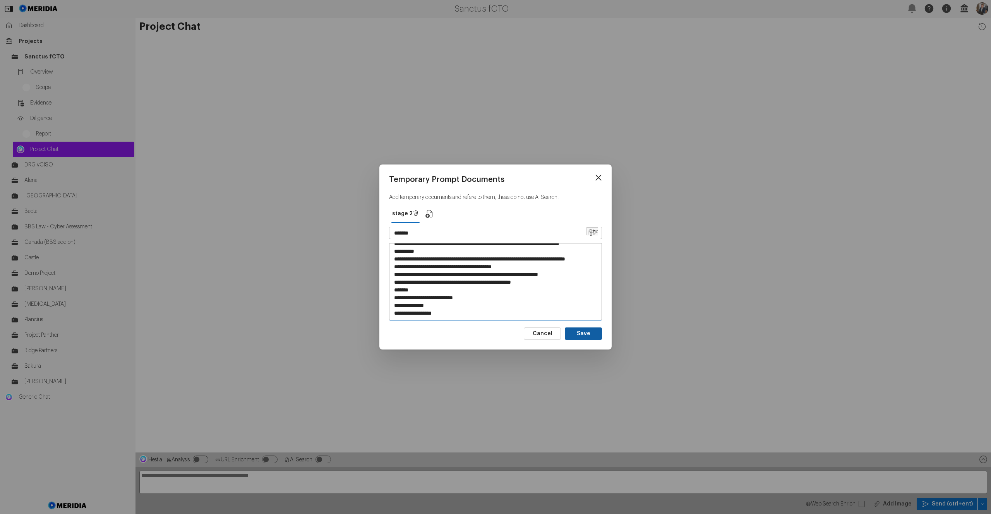
type textarea "**********"
click at [591, 335] on button "Save" at bounding box center [583, 334] width 37 height 12
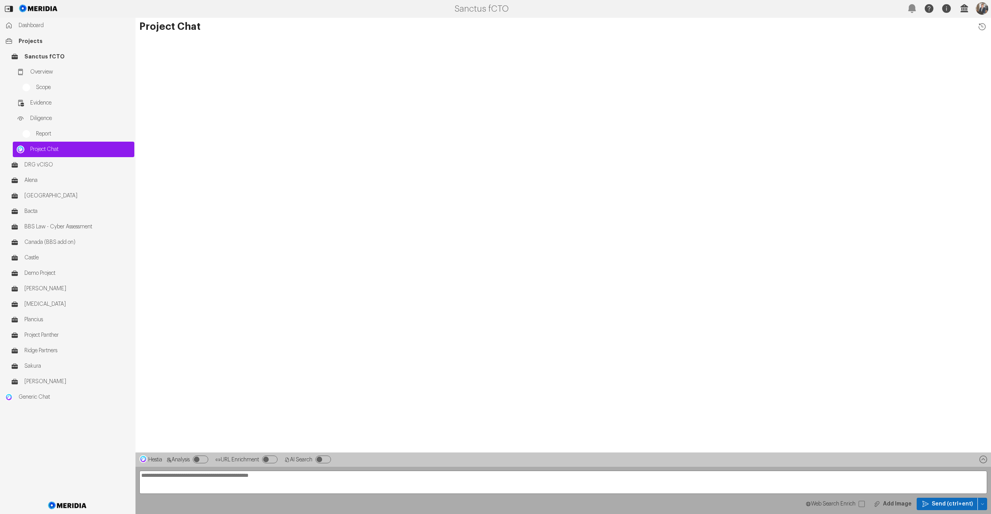
click at [203, 478] on textarea at bounding box center [563, 482] width 848 height 23
paste textarea "**********"
type textarea "**********"
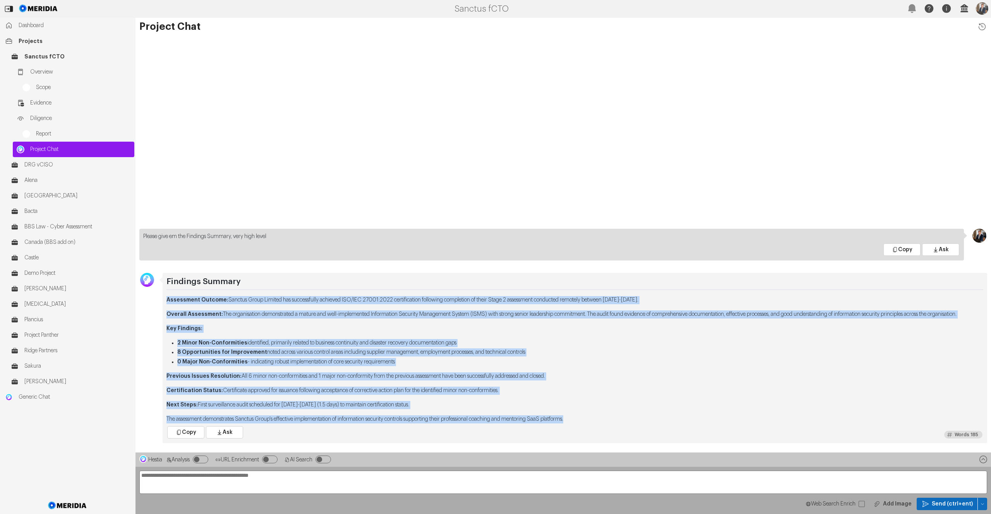
drag, startPoint x: 598, startPoint y: 418, endPoint x: 158, endPoint y: 289, distance: 458.5
click at [158, 289] on div "Findings Summary Assessment Outcome: Sanctus Group Limited has successfully ach…" at bounding box center [564, 358] width 856 height 170
copy div "Assessment Outcome: Sanctus Group Limited has successfully achieved ISO/IEC 270…"
